Goal: Find specific page/section: Find specific page/section

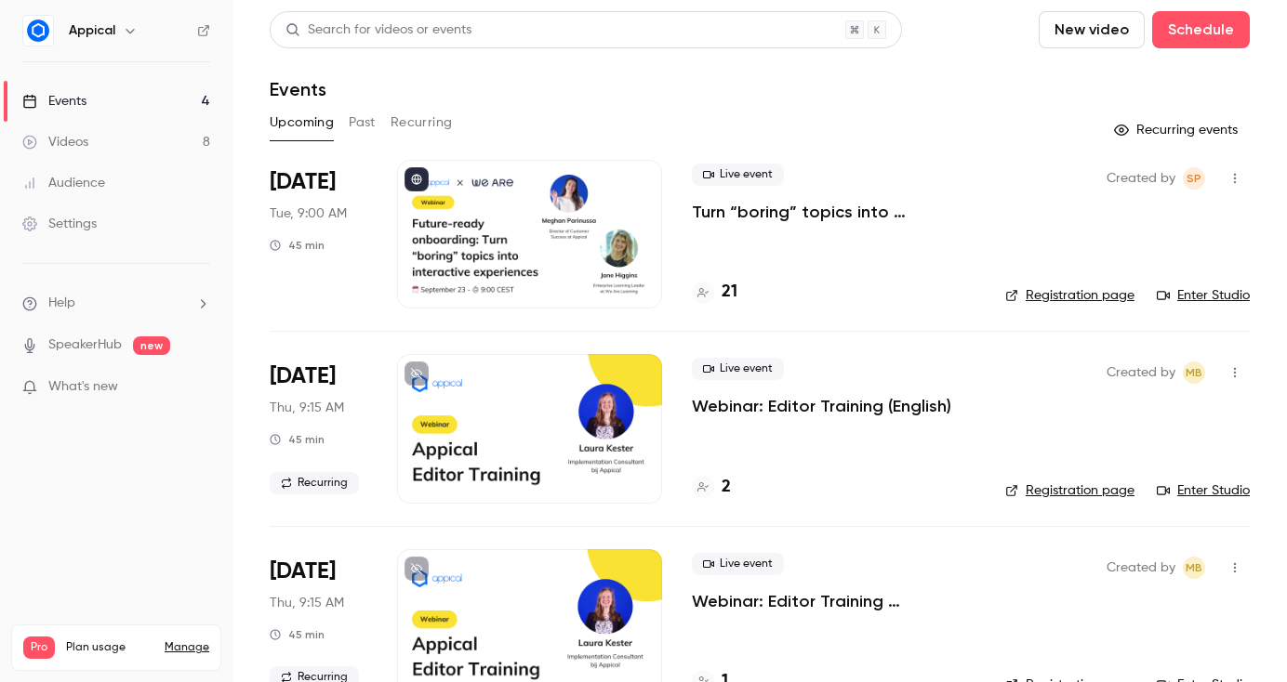
click at [721, 294] on h4 "21" at bounding box center [729, 292] width 16 height 25
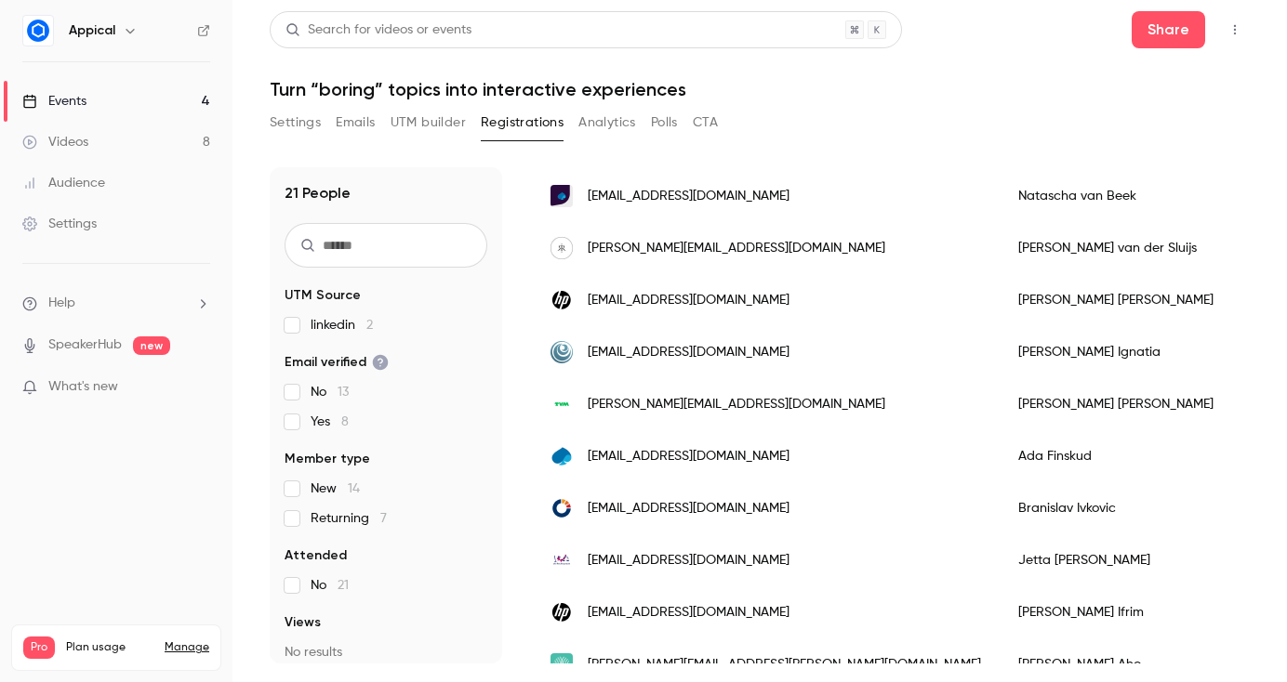
scroll to position [788, 0]
